Goal: Find specific page/section: Find specific page/section

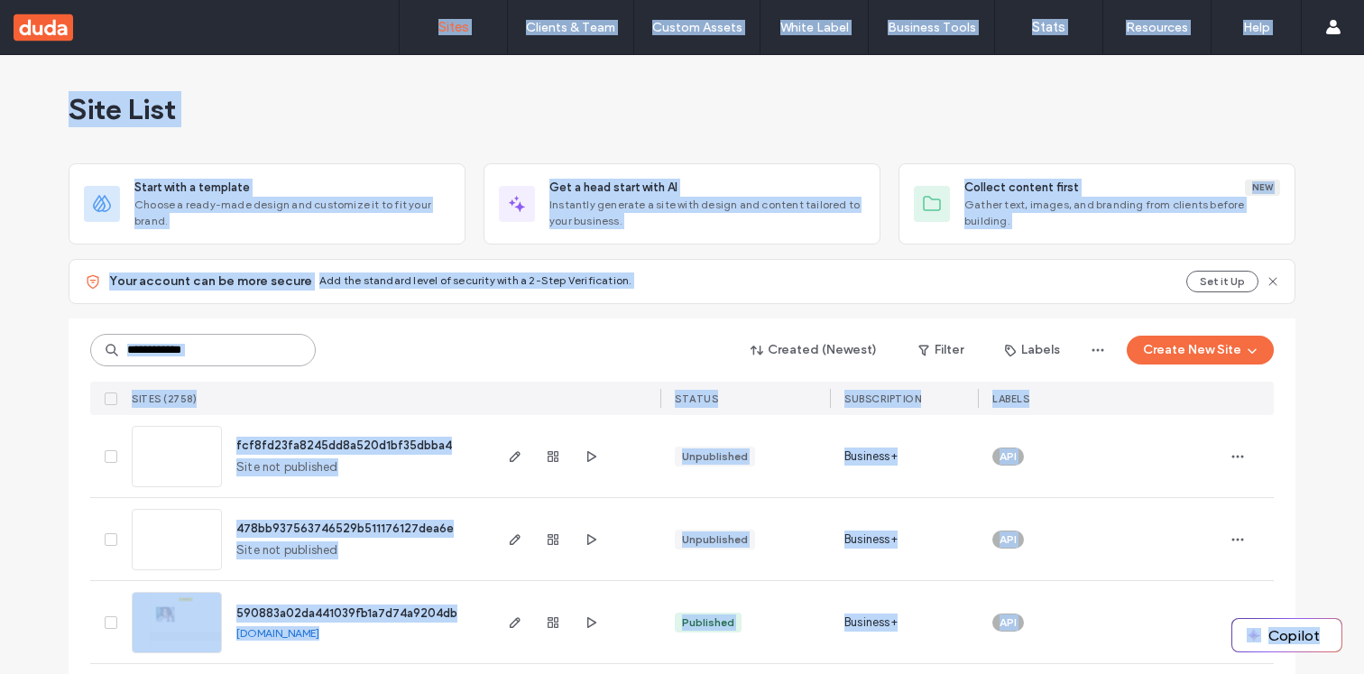
click at [197, 350] on input at bounding box center [202, 350] width 225 height 32
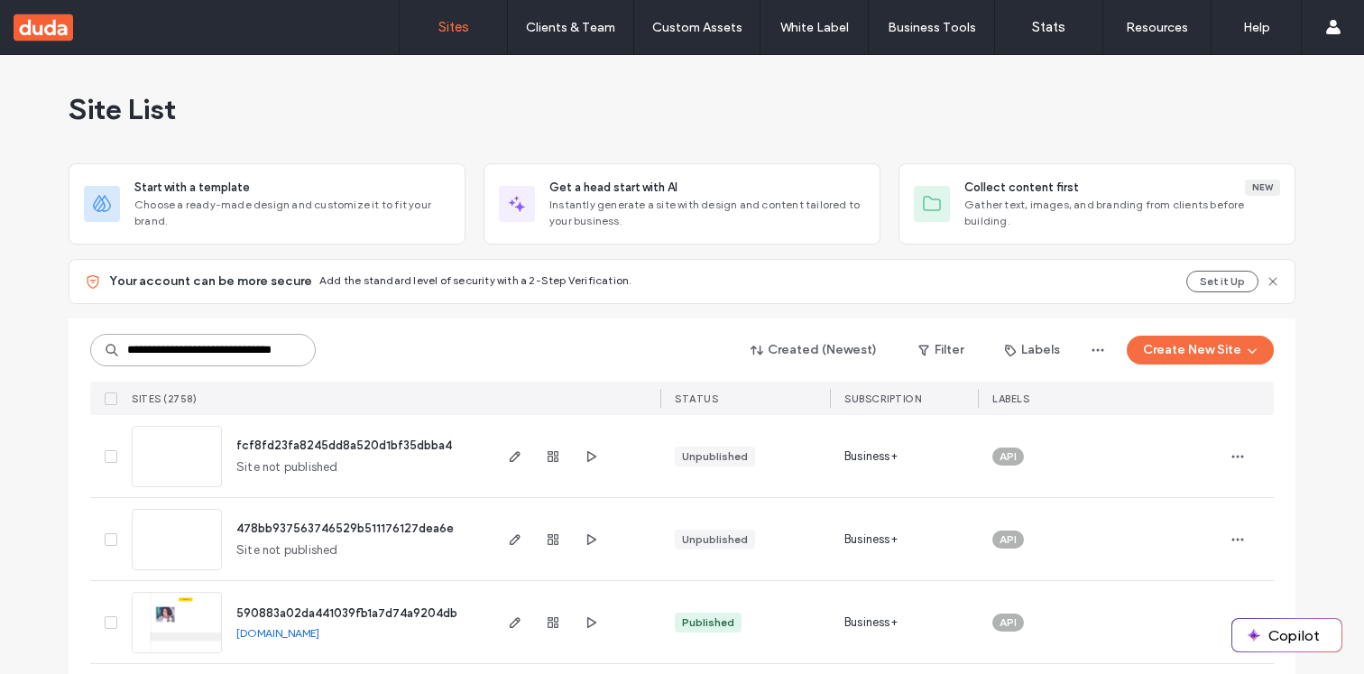
type input "**********"
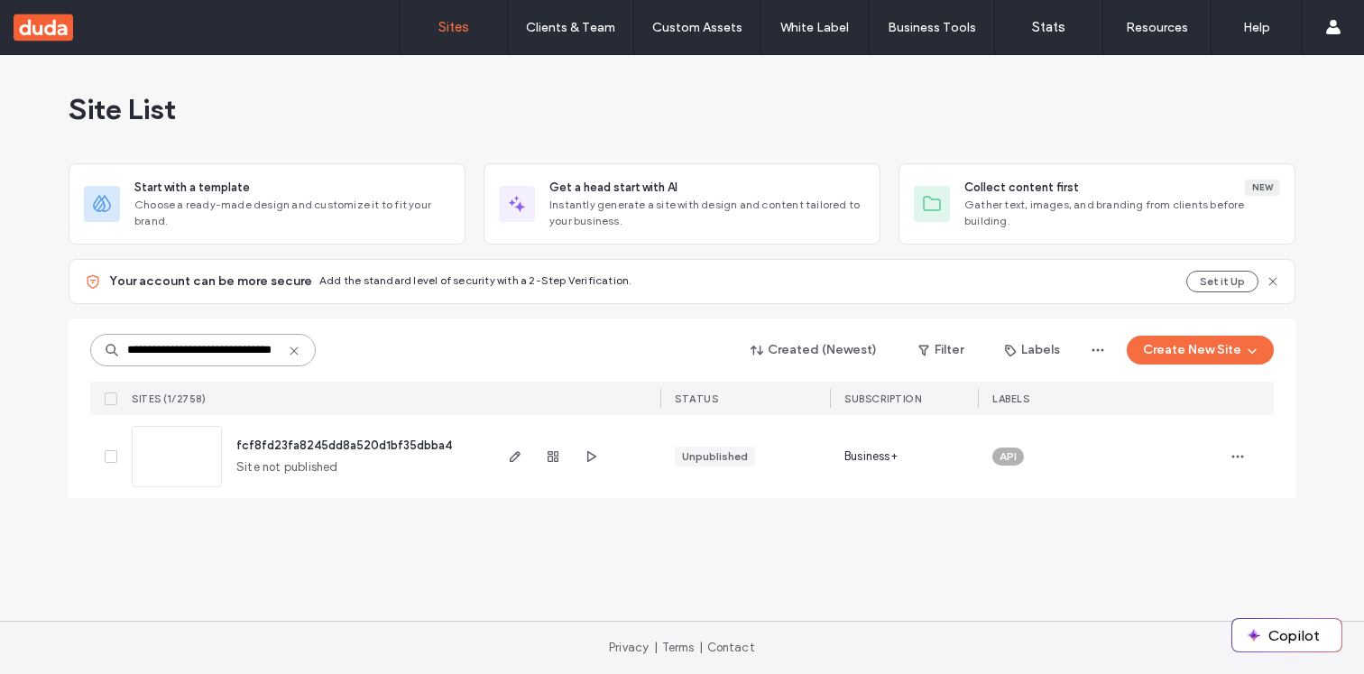
scroll to position [25, 0]
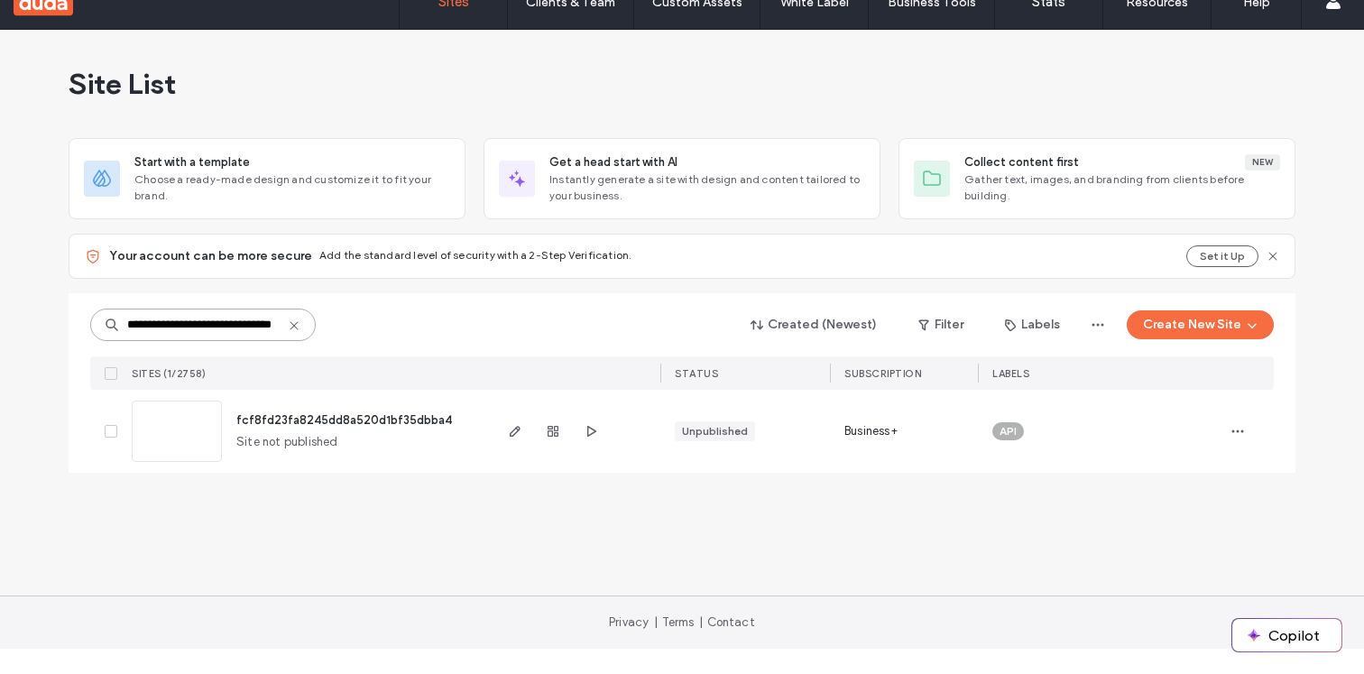
click at [339, 420] on span "fcf8fd23fa8245dd8a520d1bf35dbba4" at bounding box center [344, 420] width 216 height 14
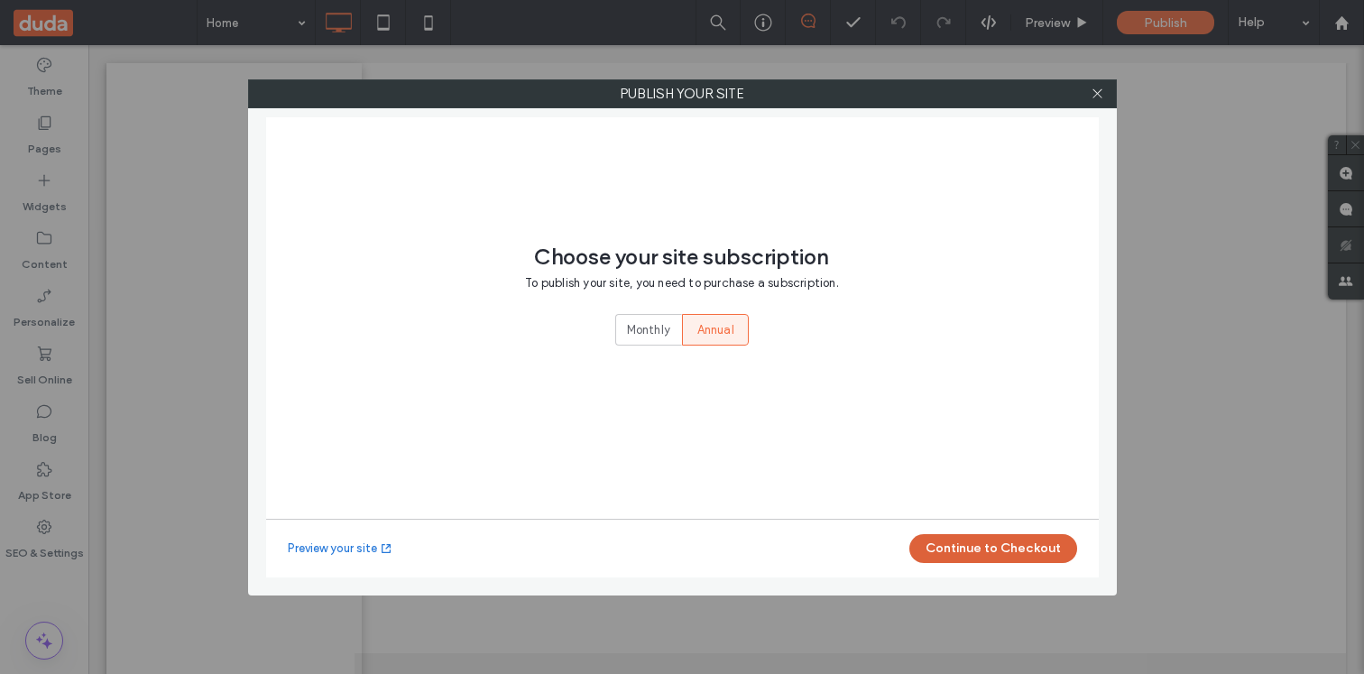
click at [995, 547] on button "Continue to Checkout" at bounding box center [993, 548] width 168 height 29
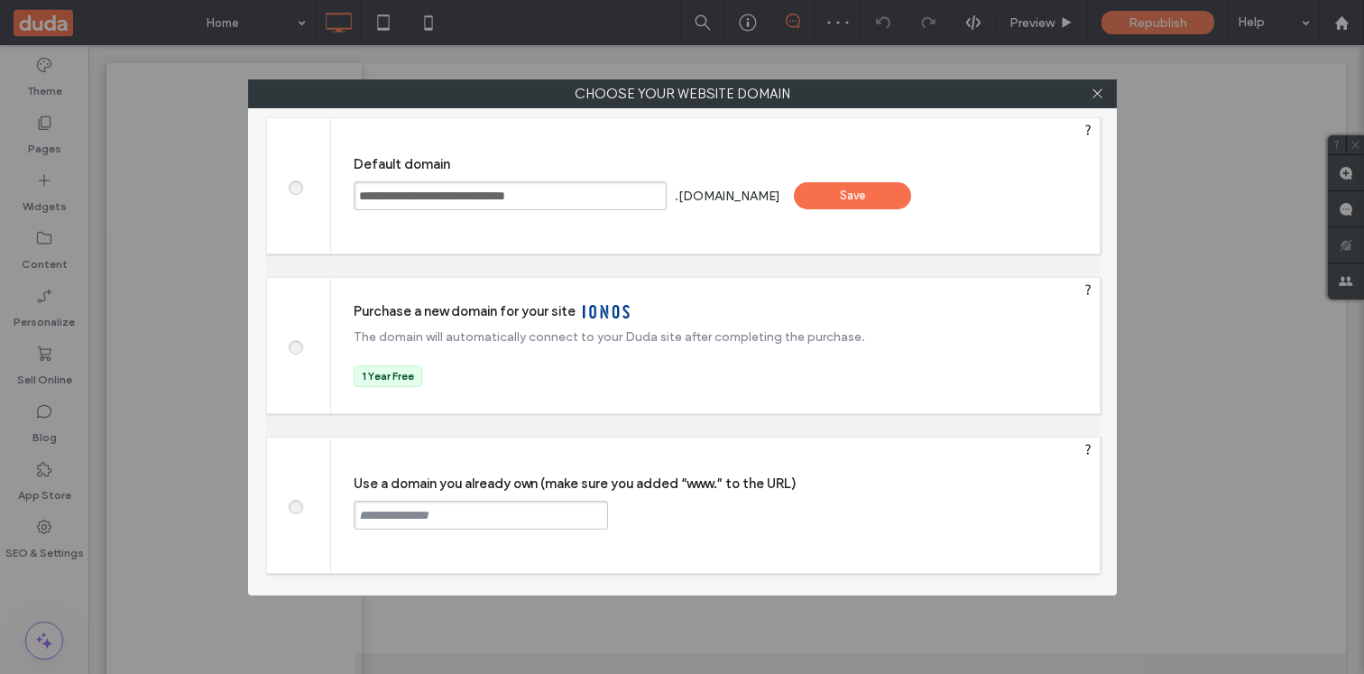
click at [878, 196] on div "Save" at bounding box center [852, 195] width 117 height 27
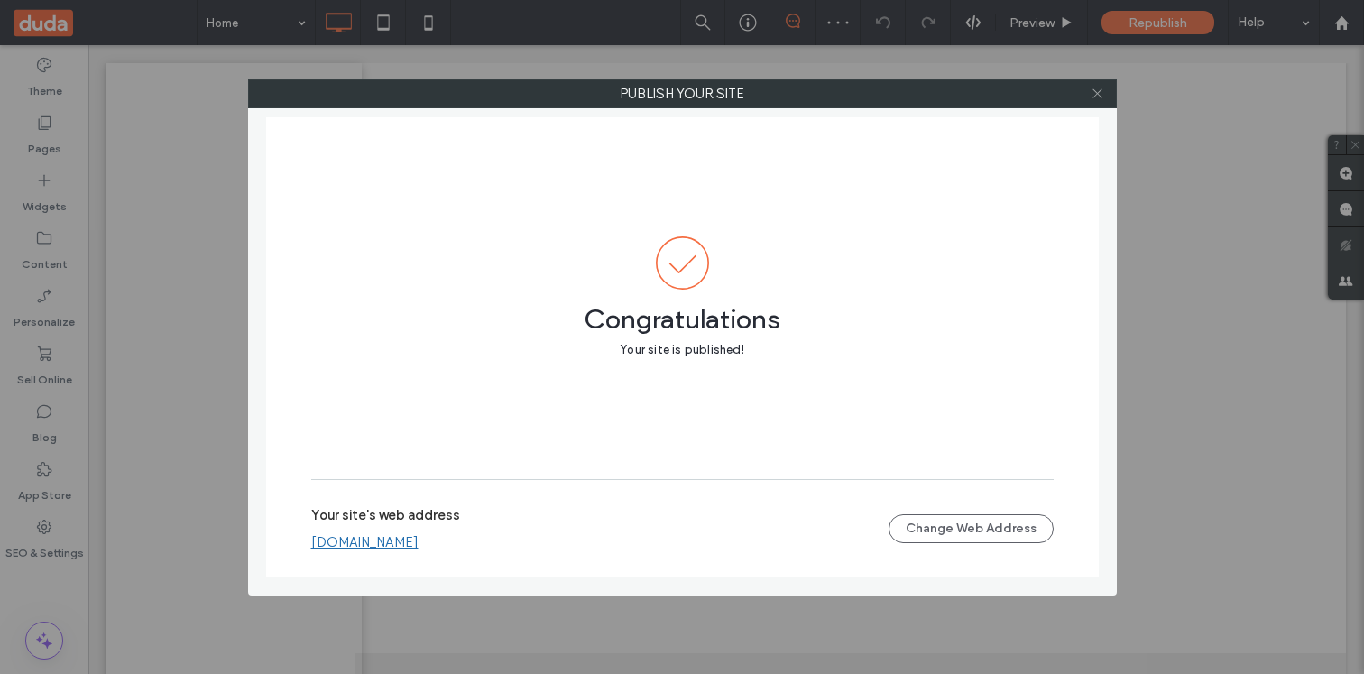
click at [1097, 93] on use at bounding box center [1096, 93] width 9 height 9
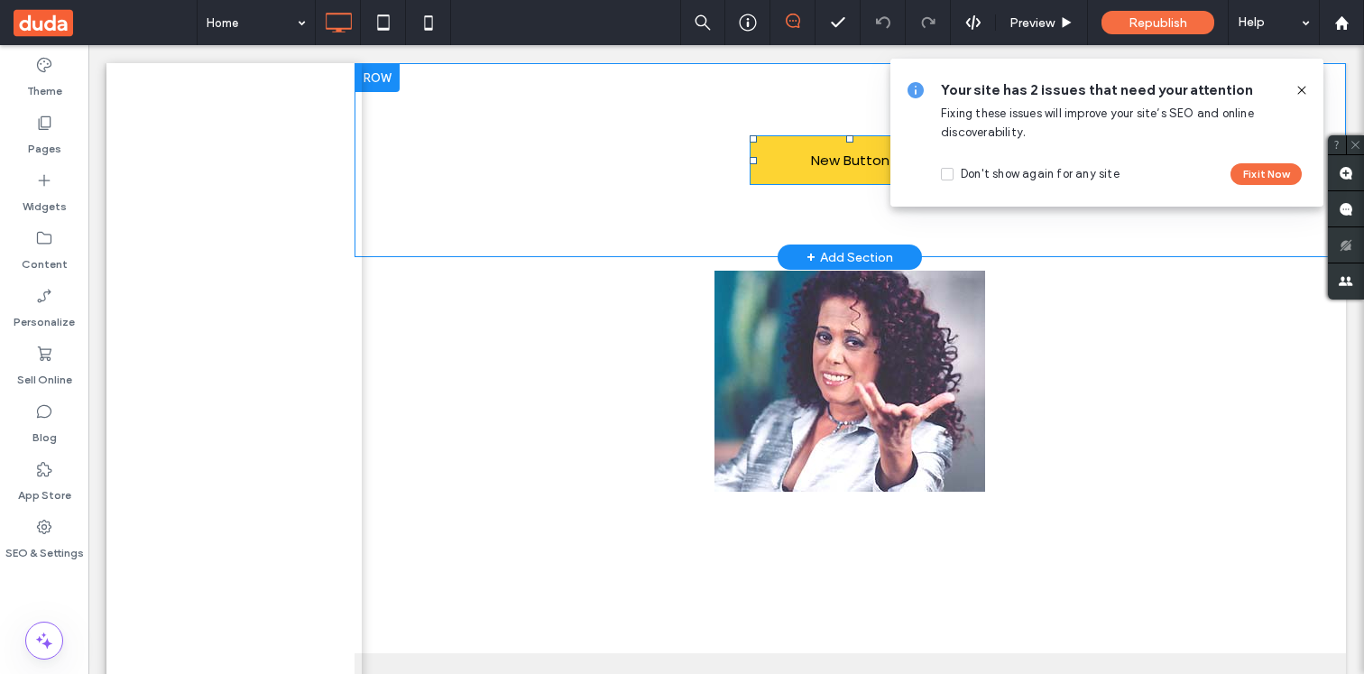
click at [850, 160] on span "New Button" at bounding box center [850, 160] width 78 height 50
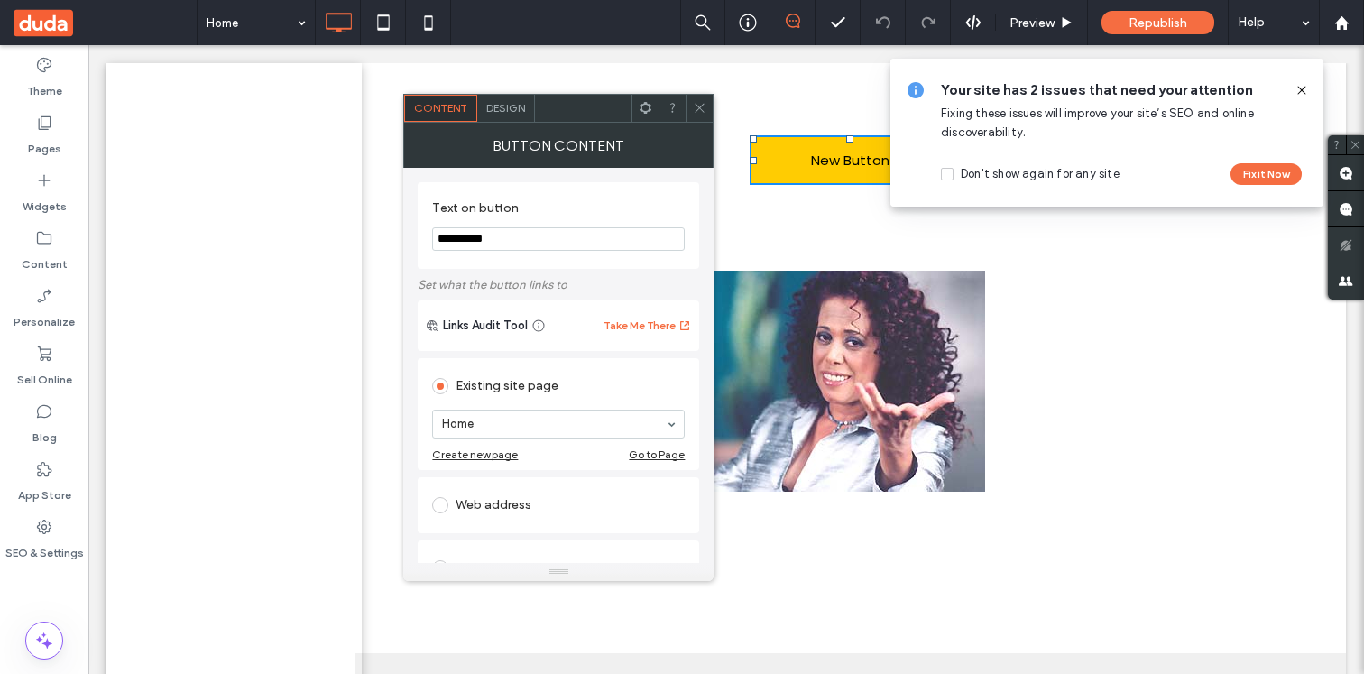
type input "**********"
click at [105, 23] on span at bounding box center [105, 22] width 183 height 45
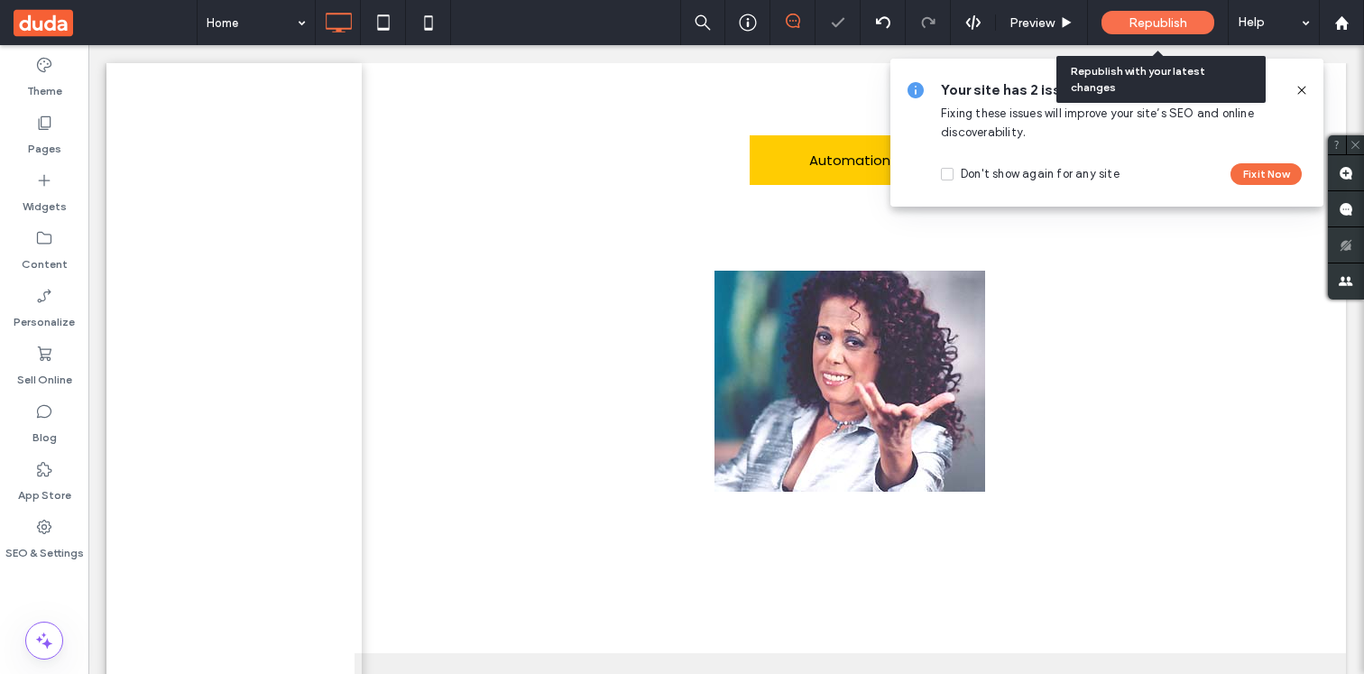
click at [1157, 23] on span "Republish" at bounding box center [1157, 22] width 59 height 15
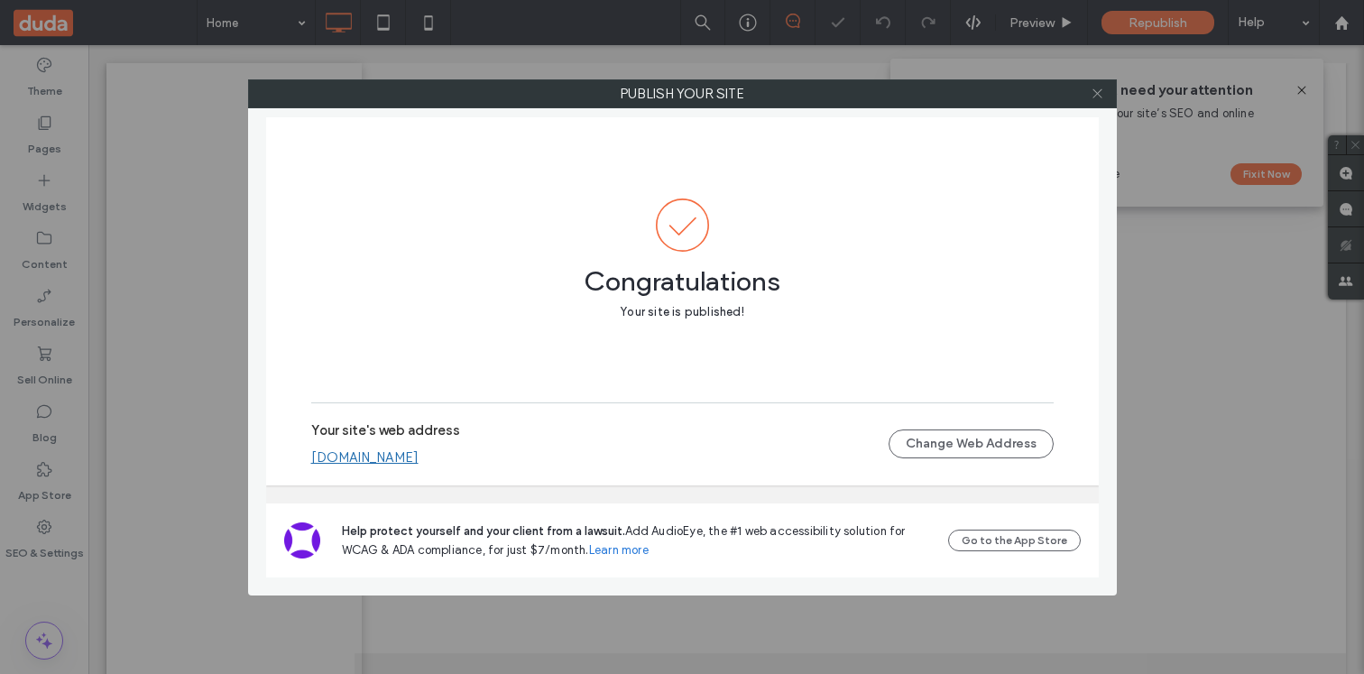
click at [1097, 93] on use at bounding box center [1096, 93] width 9 height 9
